Goal: Task Accomplishment & Management: Use online tool/utility

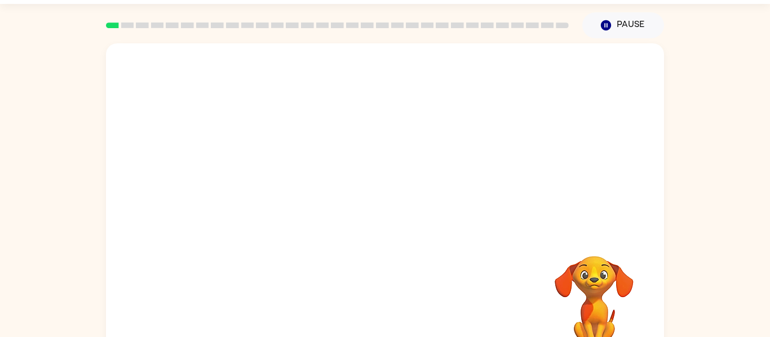
scroll to position [59, 0]
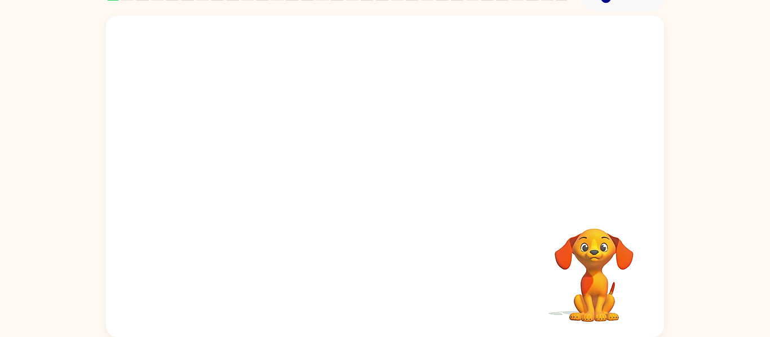
click at [467, 155] on div at bounding box center [385, 110] width 558 height 189
click at [582, 252] on video "Your browser must support playing .mp4 files to use Literably. Please try using…" at bounding box center [593, 267] width 113 height 113
click at [592, 303] on video "Your browser must support playing .mp4 files to use Literably. Please try using…" at bounding box center [593, 267] width 113 height 113
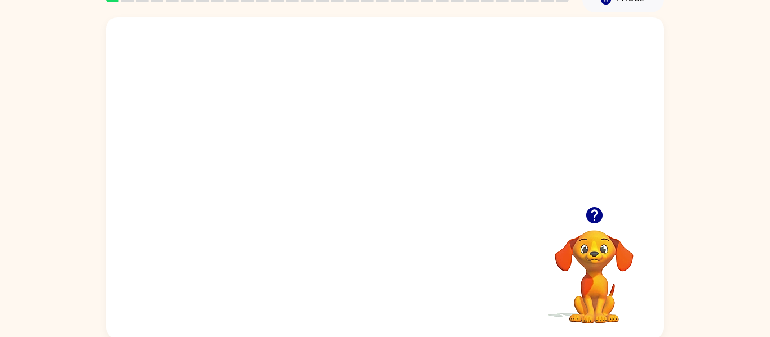
click at [449, 118] on video "Your browser must support playing .mp4 files to use Literably. Please try using…" at bounding box center [385, 111] width 558 height 189
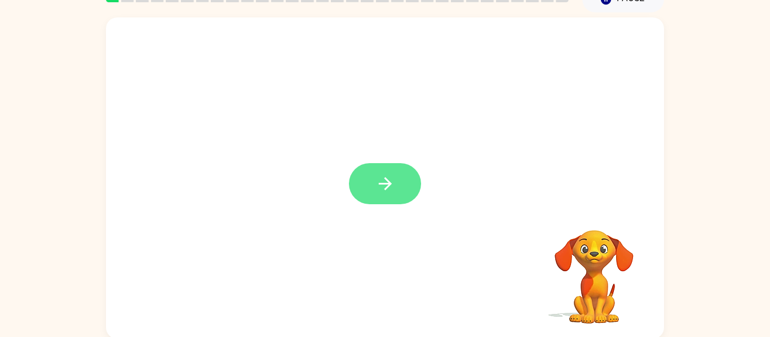
click at [388, 182] on icon "button" at bounding box center [384, 183] width 13 height 13
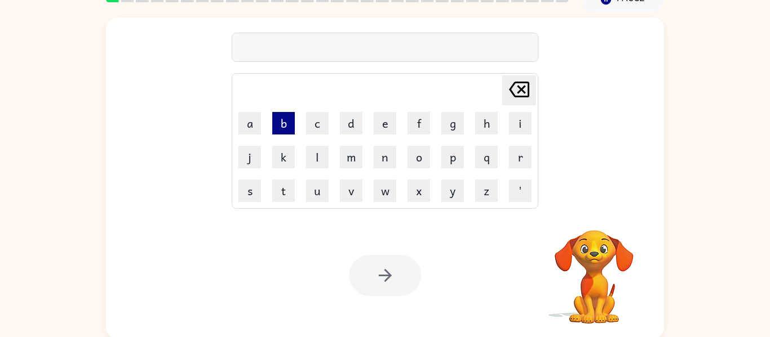
click at [283, 127] on button "b" at bounding box center [283, 123] width 23 height 23
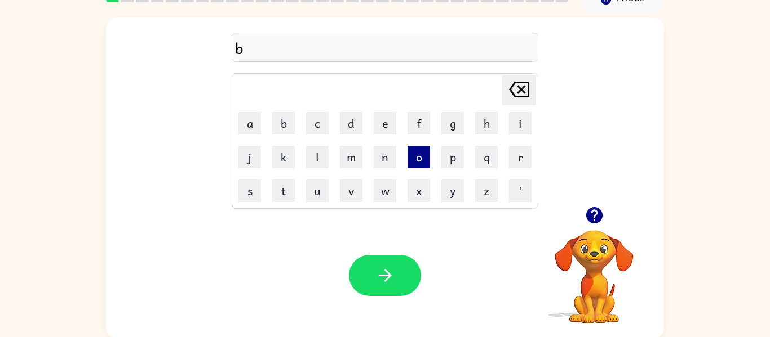
click at [420, 155] on button "o" at bounding box center [418, 157] width 23 height 23
click at [522, 153] on button "r" at bounding box center [520, 157] width 23 height 23
click at [346, 128] on button "d" at bounding box center [351, 123] width 23 height 23
click at [377, 132] on button "e" at bounding box center [384, 123] width 23 height 23
click at [513, 157] on button "r" at bounding box center [520, 157] width 23 height 23
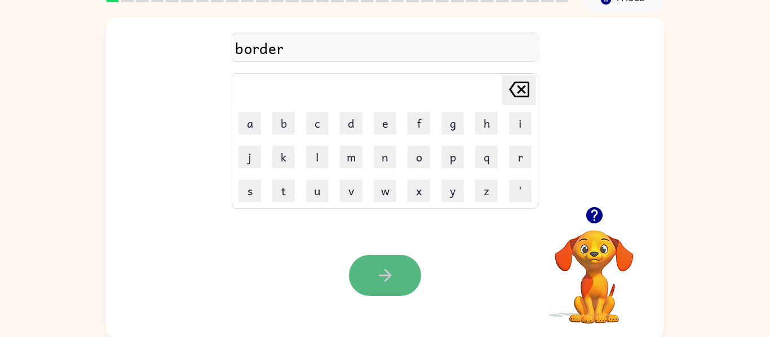
click at [401, 274] on button "button" at bounding box center [385, 275] width 72 height 41
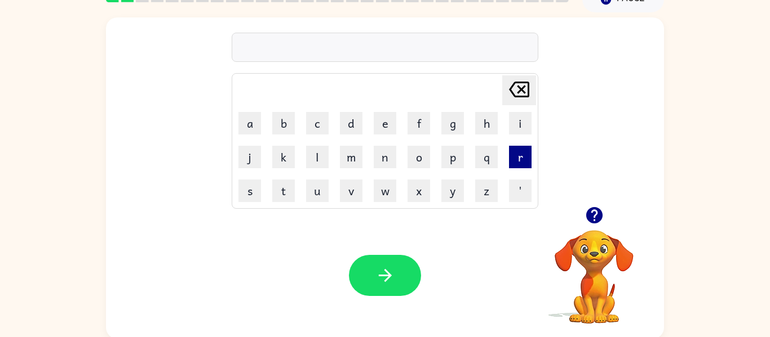
click at [520, 153] on button "r" at bounding box center [520, 157] width 23 height 23
click at [421, 163] on button "o" at bounding box center [418, 157] width 23 height 23
click at [325, 193] on button "u" at bounding box center [317, 191] width 23 height 23
click at [388, 162] on button "n" at bounding box center [384, 157] width 23 height 23
click at [348, 125] on button "d" at bounding box center [351, 123] width 23 height 23
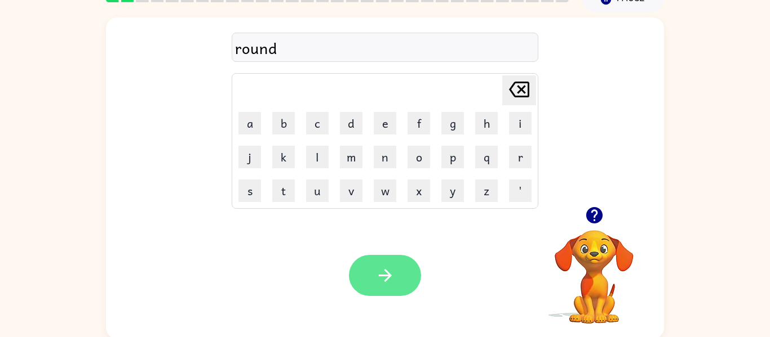
click at [384, 271] on icon "button" at bounding box center [384, 275] width 13 height 13
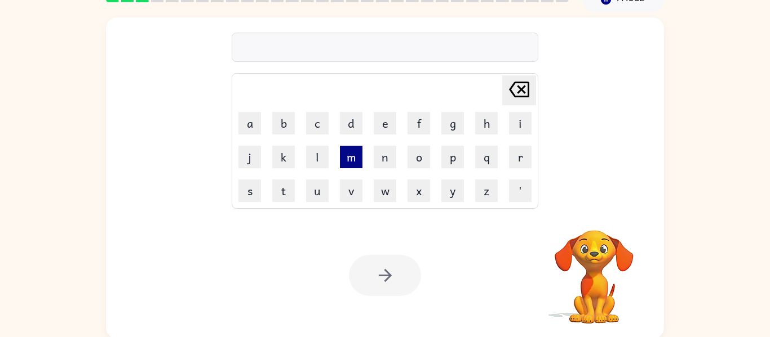
click at [346, 162] on button "m" at bounding box center [351, 157] width 23 height 23
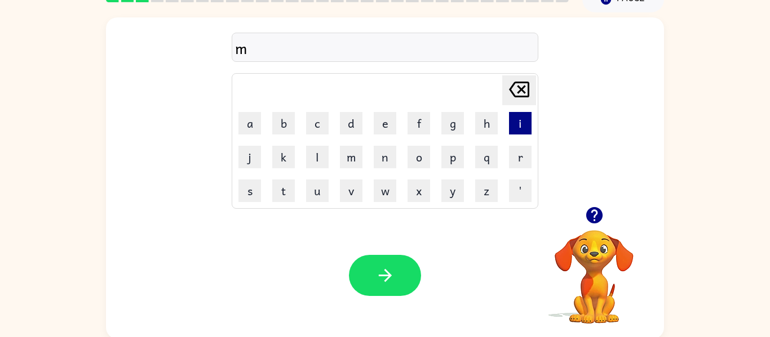
click at [523, 125] on button "i" at bounding box center [520, 123] width 23 height 23
click at [317, 122] on button "c" at bounding box center [317, 123] width 23 height 23
click at [490, 123] on button "h" at bounding box center [486, 123] width 23 height 23
click at [377, 127] on button "e" at bounding box center [384, 123] width 23 height 23
click at [380, 160] on button "n" at bounding box center [384, 157] width 23 height 23
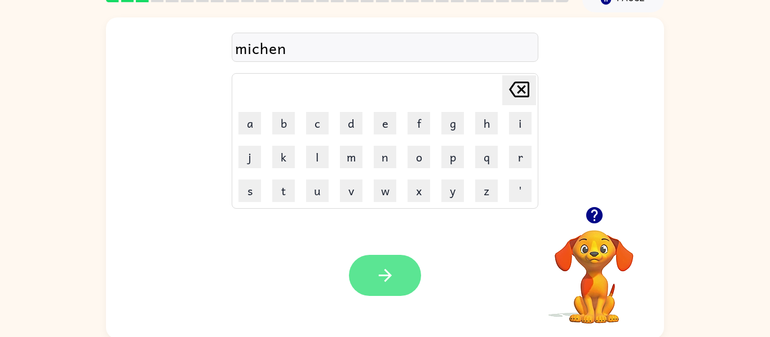
click at [377, 270] on icon "button" at bounding box center [385, 276] width 20 height 20
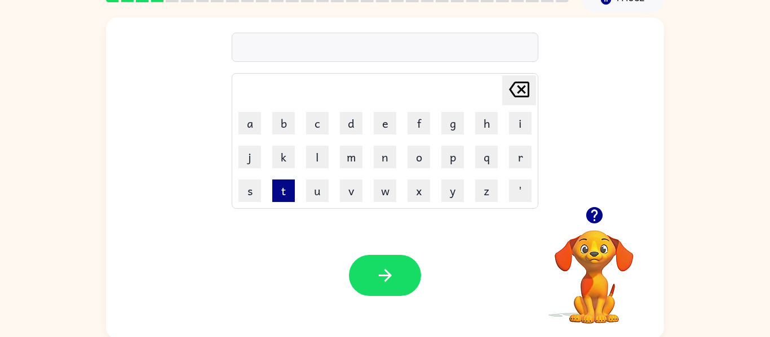
click at [282, 192] on button "t" at bounding box center [283, 191] width 23 height 23
click at [516, 156] on button "r" at bounding box center [520, 157] width 23 height 23
click at [251, 125] on button "a" at bounding box center [249, 123] width 23 height 23
click at [516, 126] on button "i" at bounding box center [520, 123] width 23 height 23
click at [373, 162] on button "n" at bounding box center [384, 157] width 23 height 23
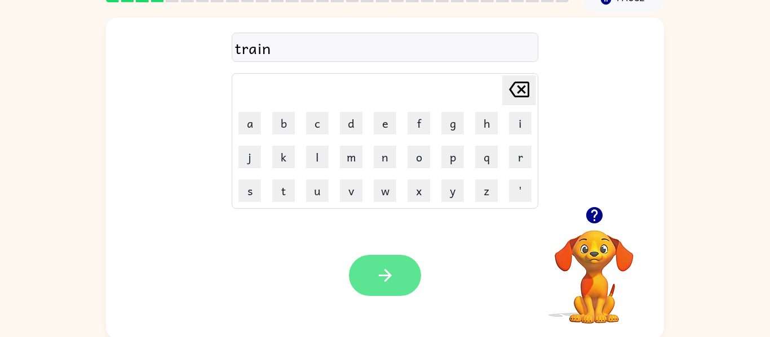
click at [387, 268] on icon "button" at bounding box center [385, 276] width 20 height 20
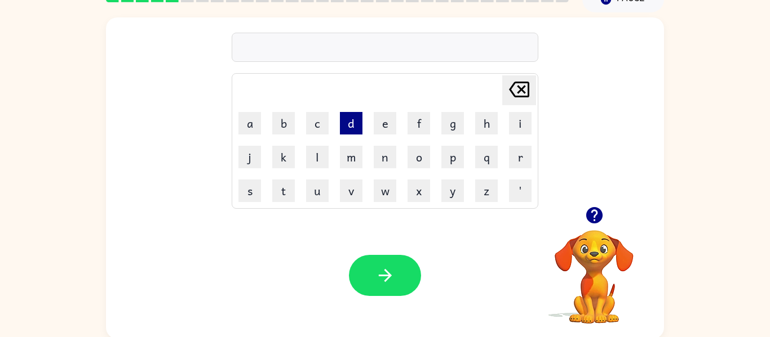
click at [355, 124] on button "d" at bounding box center [351, 123] width 23 height 23
click at [377, 126] on button "e" at bounding box center [384, 123] width 23 height 23
click at [417, 121] on button "f" at bounding box center [418, 123] width 23 height 23
click at [388, 121] on button "e" at bounding box center [384, 123] width 23 height 23
click at [376, 162] on button "n" at bounding box center [384, 157] width 23 height 23
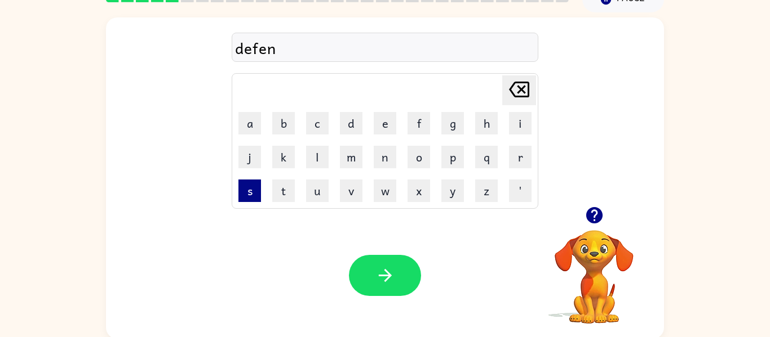
click at [249, 187] on button "s" at bounding box center [249, 191] width 23 height 23
click at [511, 128] on button "i" at bounding box center [520, 123] width 23 height 23
click at [354, 194] on button "v" at bounding box center [351, 191] width 23 height 23
click at [390, 119] on button "e" at bounding box center [384, 123] width 23 height 23
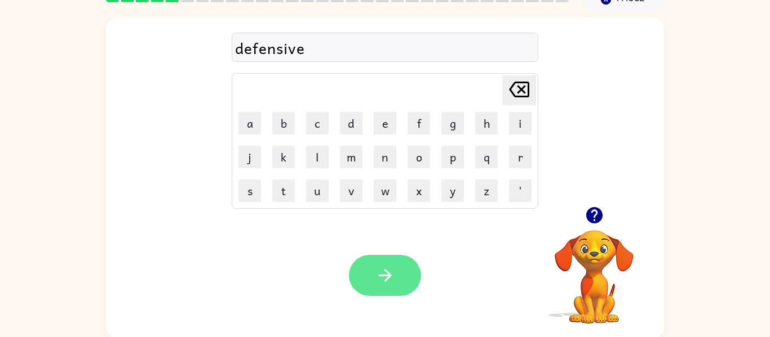
click at [386, 269] on icon "button" at bounding box center [385, 276] width 20 height 20
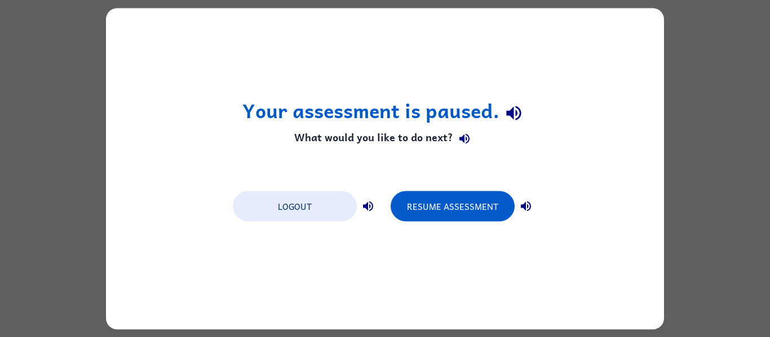
scroll to position [0, 0]
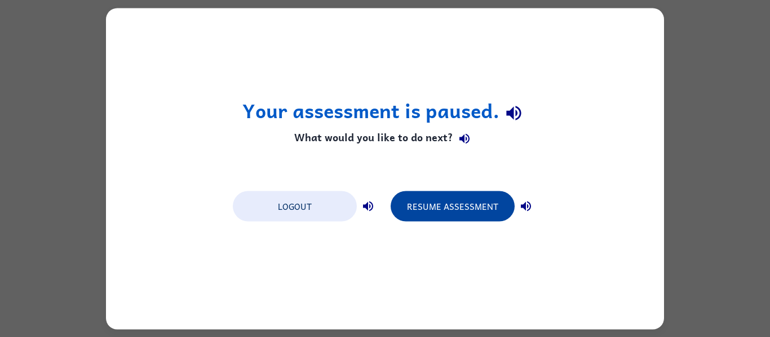
click at [470, 209] on button "Resume Assessment" at bounding box center [452, 206] width 124 height 30
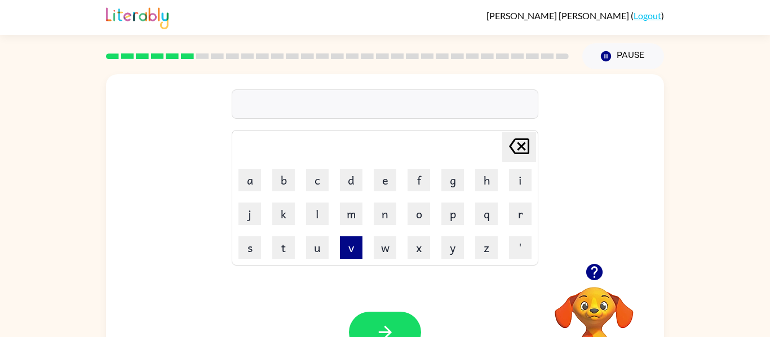
click at [350, 247] on button "v" at bounding box center [351, 248] width 23 height 23
click at [255, 184] on button "a" at bounding box center [249, 180] width 23 height 23
click at [315, 188] on button "c" at bounding box center [317, 180] width 23 height 23
click at [251, 187] on button "a" at bounding box center [249, 180] width 23 height 23
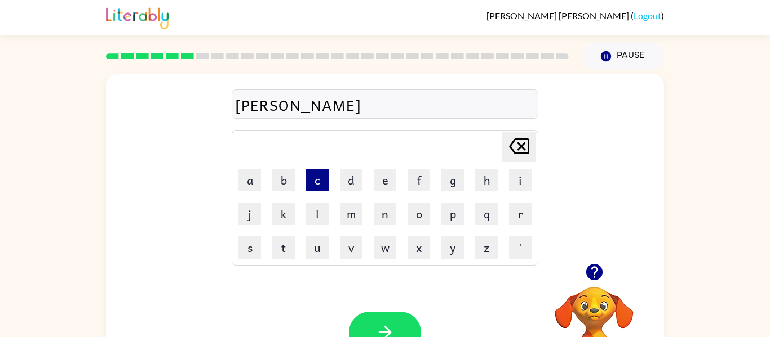
click at [313, 185] on button "c" at bounding box center [317, 180] width 23 height 23
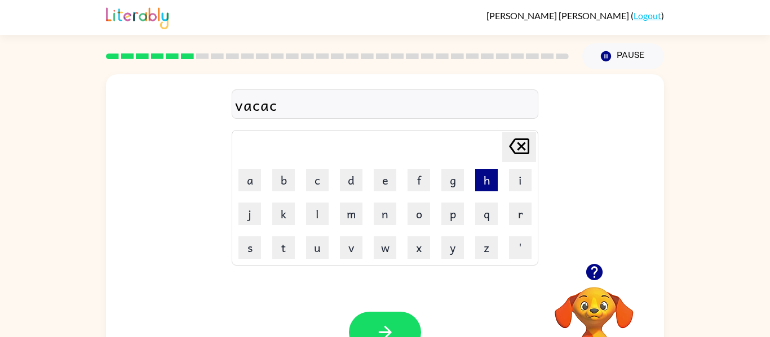
click at [484, 180] on button "h" at bounding box center [486, 180] width 23 height 23
click at [523, 144] on icon at bounding box center [519, 147] width 20 height 16
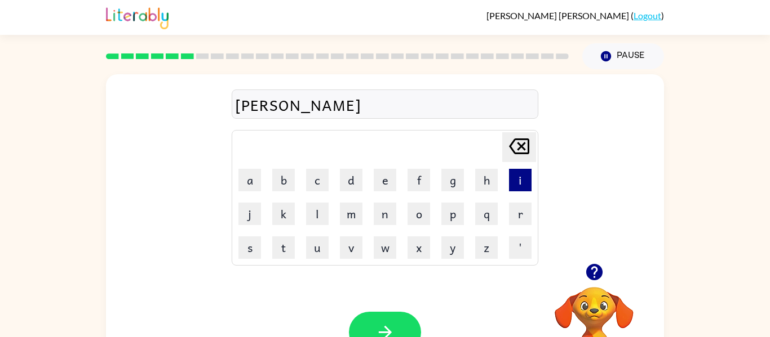
click at [514, 185] on button "i" at bounding box center [520, 180] width 23 height 23
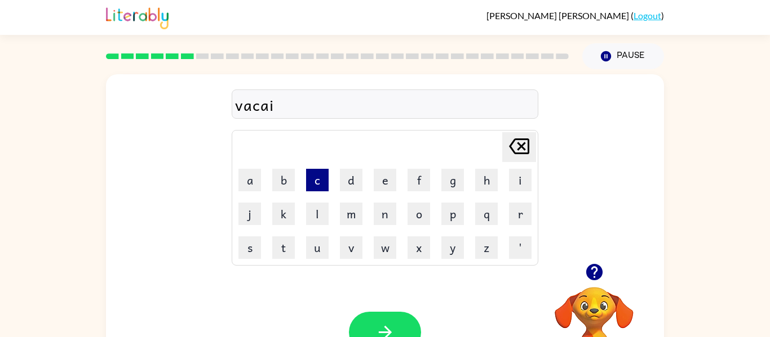
click at [322, 186] on button "c" at bounding box center [317, 180] width 23 height 23
click at [480, 185] on button "h" at bounding box center [486, 180] width 23 height 23
click at [413, 212] on button "o" at bounding box center [418, 214] width 23 height 23
click at [385, 211] on button "n" at bounding box center [384, 214] width 23 height 23
click at [519, 143] on icon "[PERSON_NAME] last character input" at bounding box center [518, 146] width 27 height 27
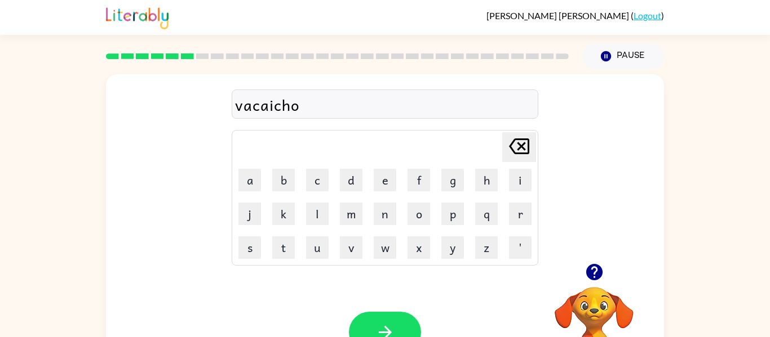
click at [519, 143] on icon "[PERSON_NAME] last character input" at bounding box center [518, 146] width 27 height 27
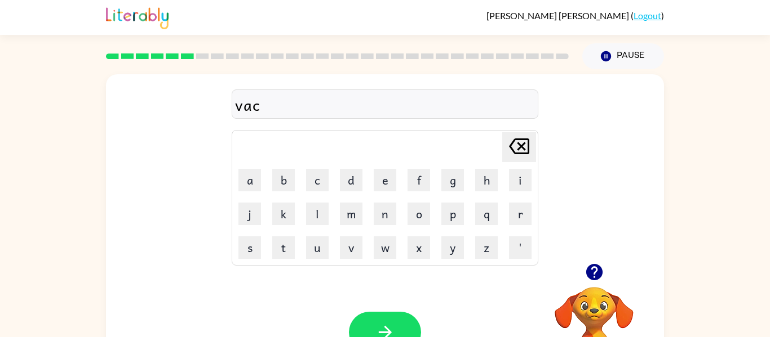
type button "delete"
click at [388, 327] on icon "button" at bounding box center [385, 333] width 20 height 20
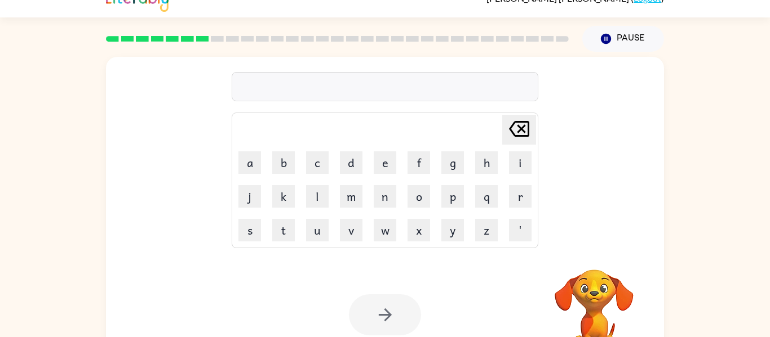
scroll to position [41, 0]
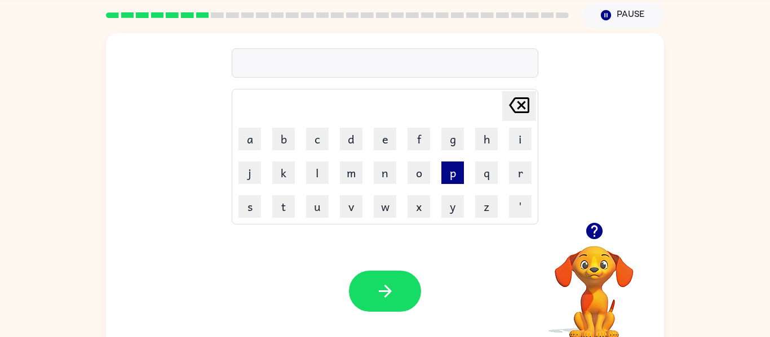
click at [446, 177] on button "p" at bounding box center [452, 173] width 23 height 23
click at [322, 208] on button "u" at bounding box center [317, 206] width 23 height 23
click at [346, 139] on button "d" at bounding box center [351, 139] width 23 height 23
click at [353, 143] on button "d" at bounding box center [351, 139] width 23 height 23
click at [318, 177] on button "l" at bounding box center [317, 173] width 23 height 23
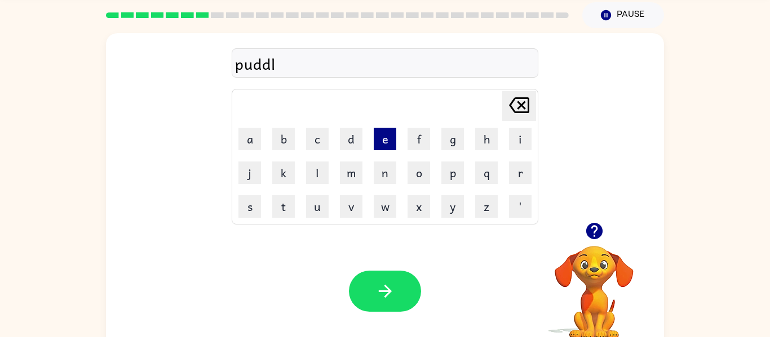
click at [380, 140] on button "e" at bounding box center [384, 139] width 23 height 23
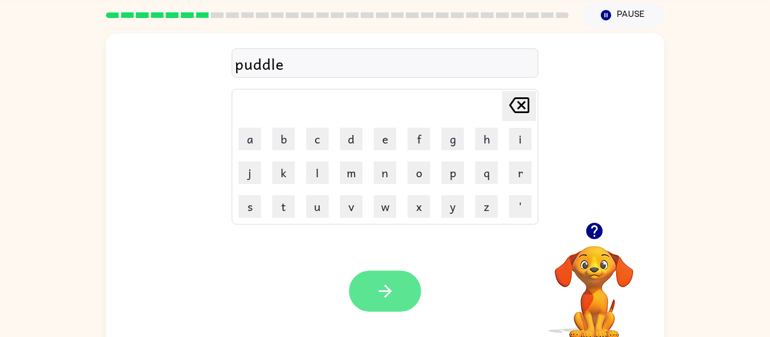
click at [390, 295] on icon "button" at bounding box center [385, 292] width 20 height 20
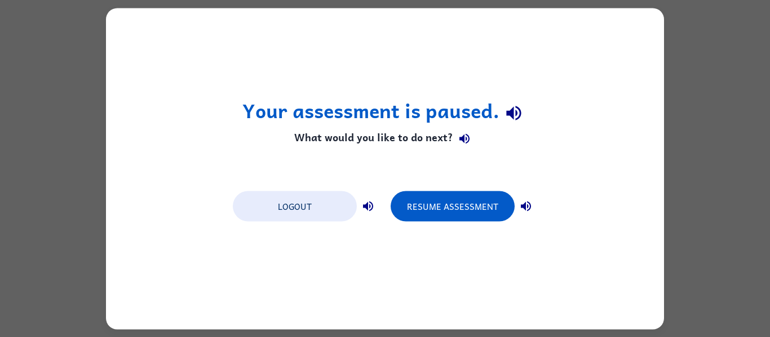
scroll to position [0, 0]
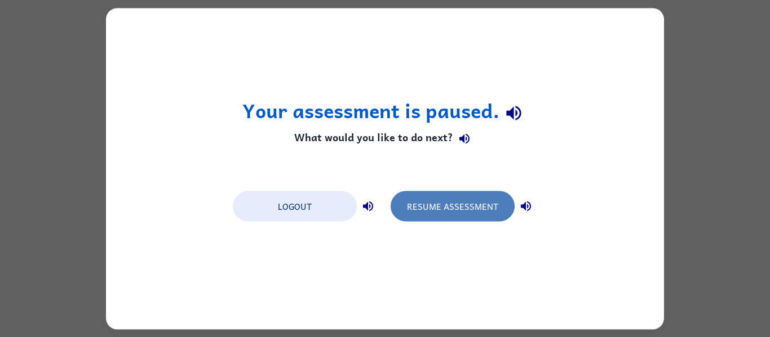
click at [477, 203] on button "Resume Assessment" at bounding box center [452, 206] width 124 height 30
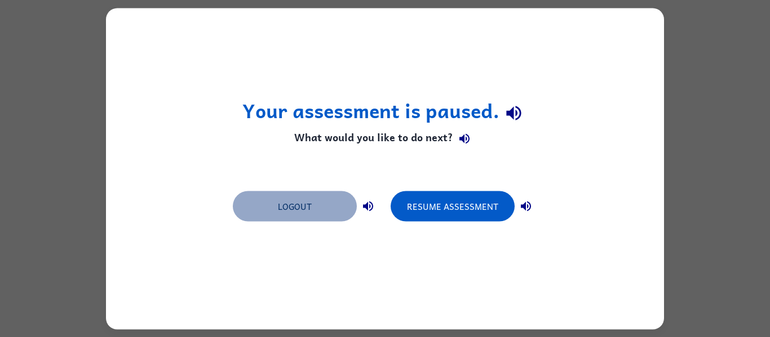
click at [288, 215] on button "Logout" at bounding box center [295, 206] width 124 height 30
